Goal: Check status: Check status

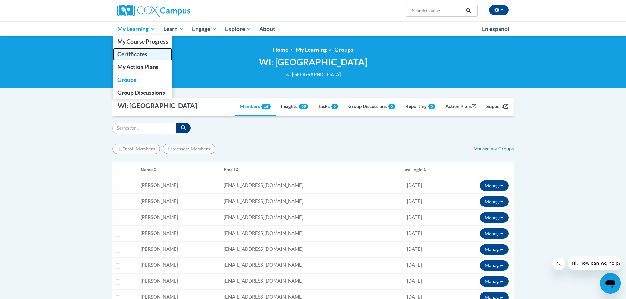
click at [139, 55] on span "Certificates" at bounding box center [132, 54] width 30 height 7
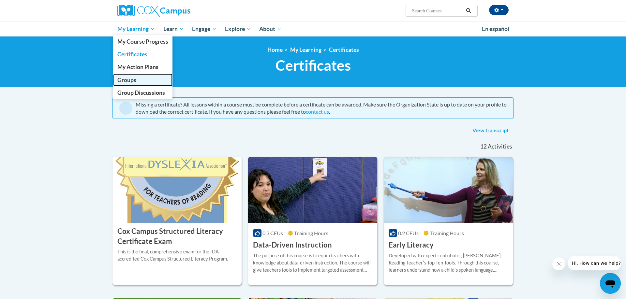
click at [133, 80] on span "Groups" at bounding box center [126, 80] width 19 height 7
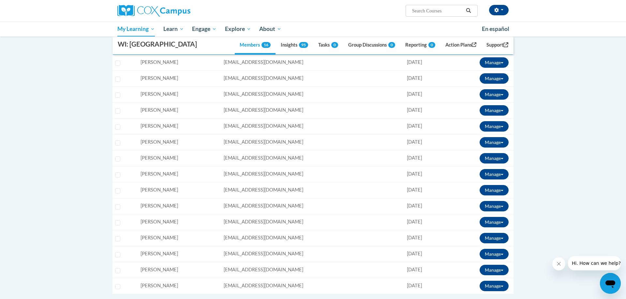
scroll to position [140, 0]
click at [492, 268] on button "Manage" at bounding box center [494, 270] width 29 height 10
click at [480, 292] on link "View Transcript" at bounding box center [484, 293] width 53 height 10
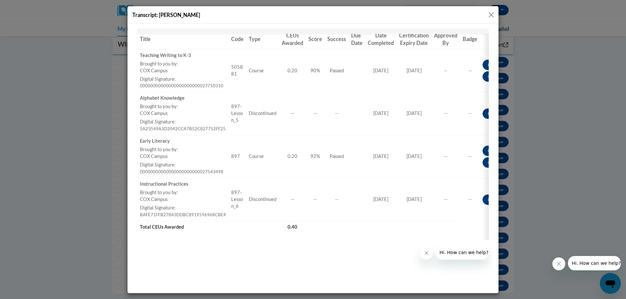
scroll to position [116, 0]
click at [492, 14] on button "Close" at bounding box center [491, 15] width 8 height 8
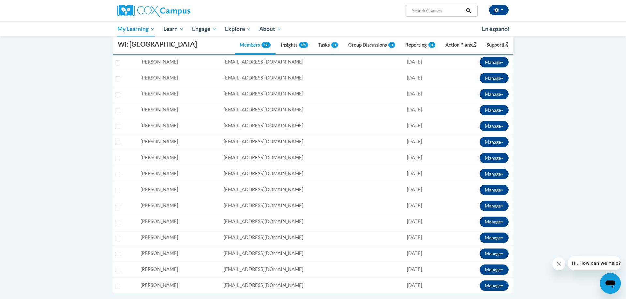
scroll to position [0, 0]
click at [495, 62] on button "Manage" at bounding box center [494, 62] width 29 height 10
click at [479, 86] on link "View Transcript" at bounding box center [484, 86] width 53 height 10
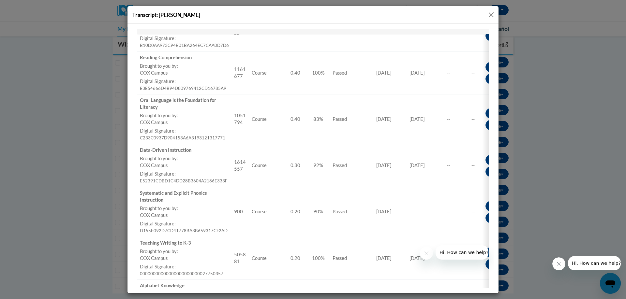
scroll to position [285, 0]
click at [490, 15] on button "Close" at bounding box center [491, 15] width 8 height 8
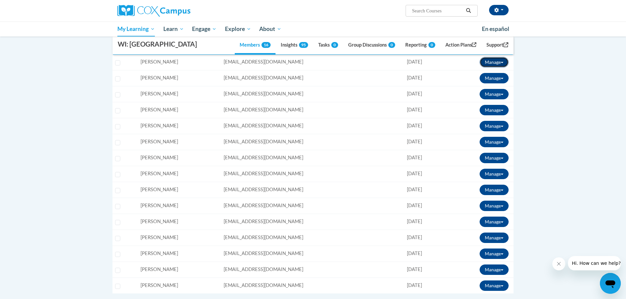
click at [492, 62] on button "Manage" at bounding box center [494, 62] width 29 height 10
click at [479, 89] on link "View Transcript" at bounding box center [484, 86] width 53 height 10
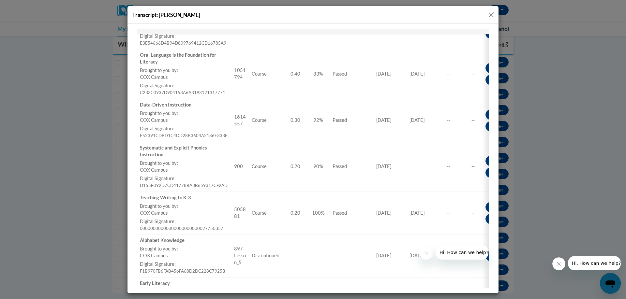
scroll to position [330, 0]
